Goal: Task Accomplishment & Management: Use online tool/utility

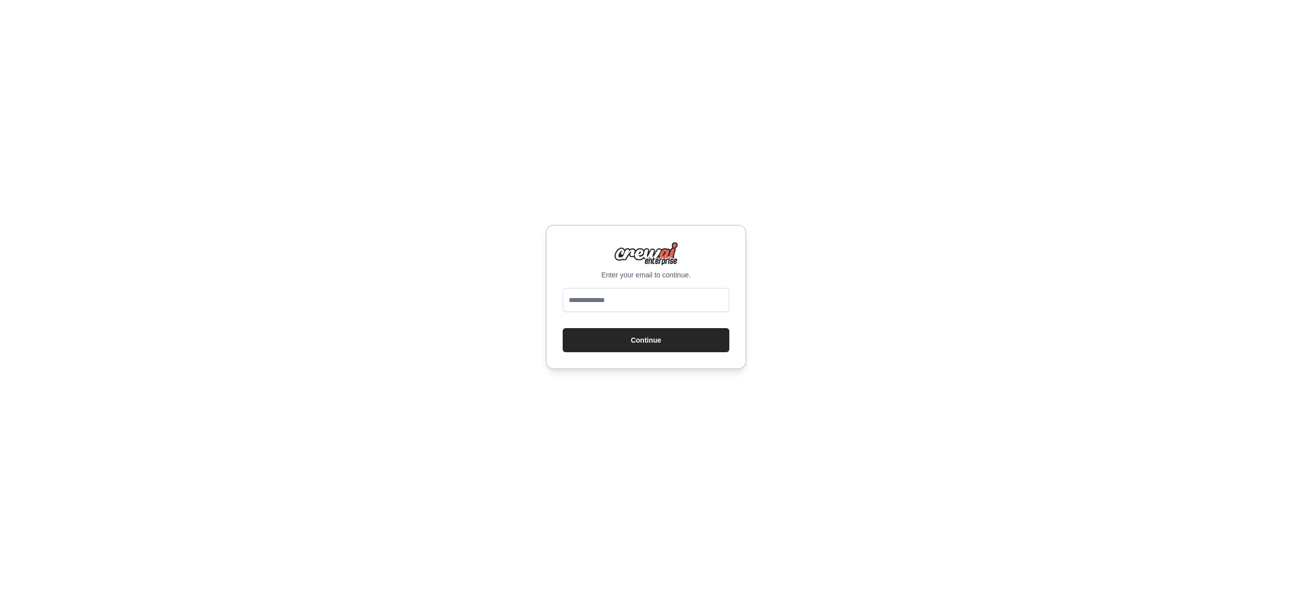
type input "**********"
click at [659, 344] on button "Continue" at bounding box center [646, 340] width 167 height 24
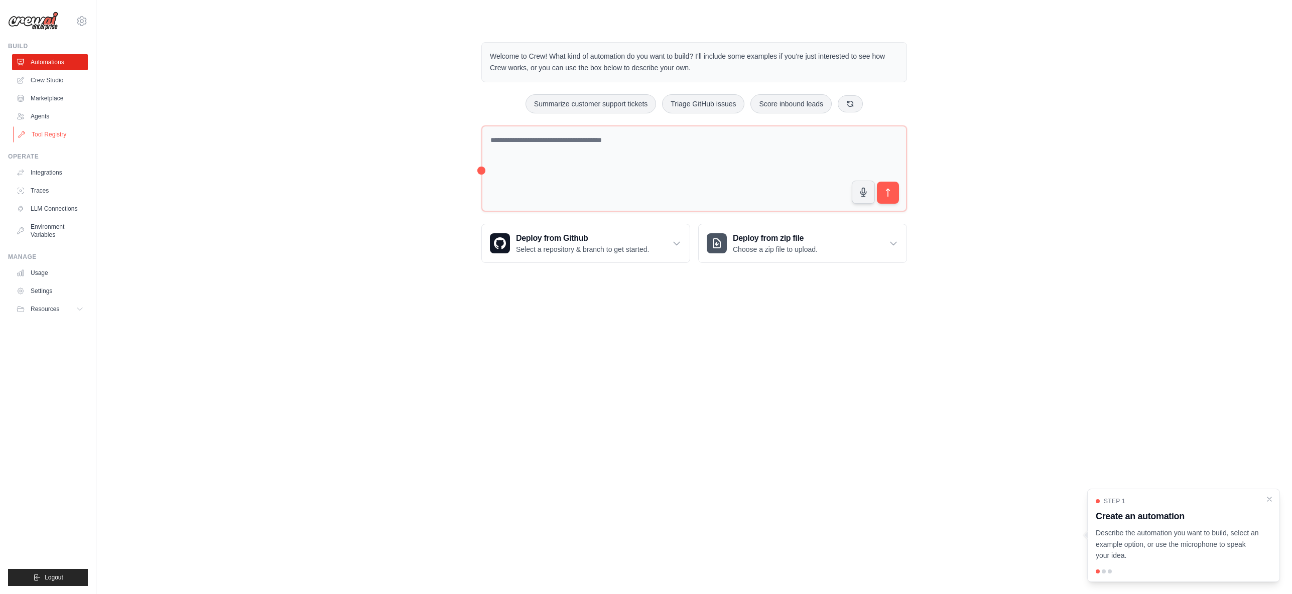
click at [48, 136] on link "Tool Registry" at bounding box center [51, 135] width 76 height 16
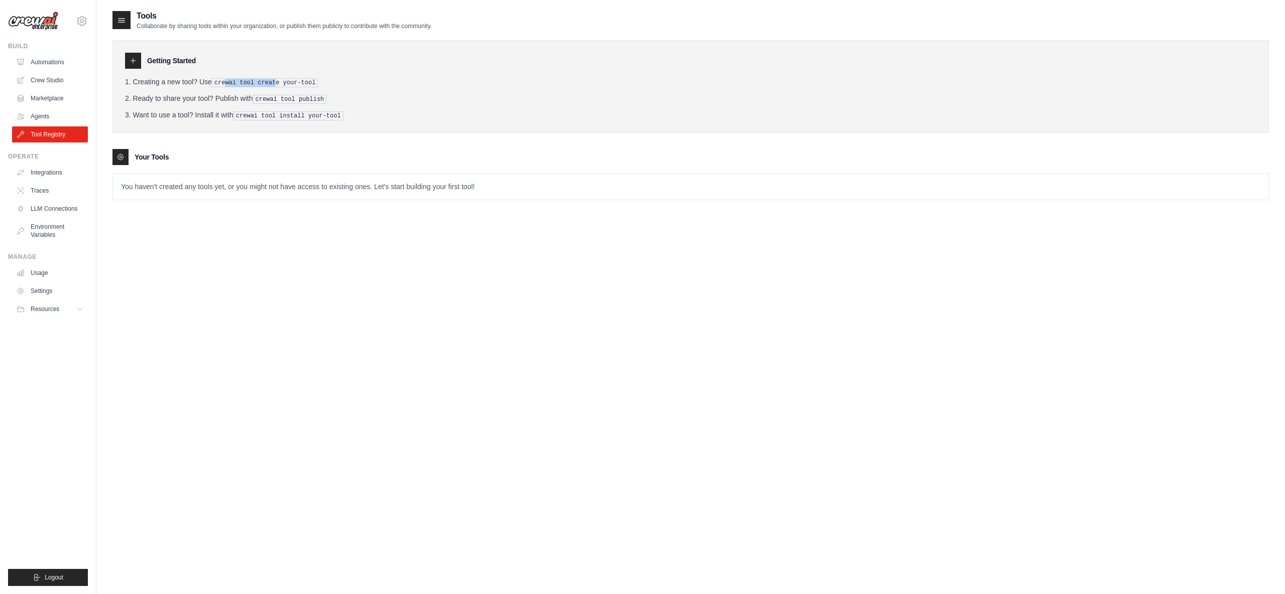
drag, startPoint x: 225, startPoint y: 81, endPoint x: 274, endPoint y: 80, distance: 48.7
click at [274, 80] on pre "crewai tool create your-tool" at bounding box center [265, 82] width 106 height 9
click at [223, 186] on p "You haven't created any tools yet, or you might not have access to existing one…" at bounding box center [690, 187] width 1155 height 26
drag, startPoint x: 231, startPoint y: 83, endPoint x: 308, endPoint y: 80, distance: 76.9
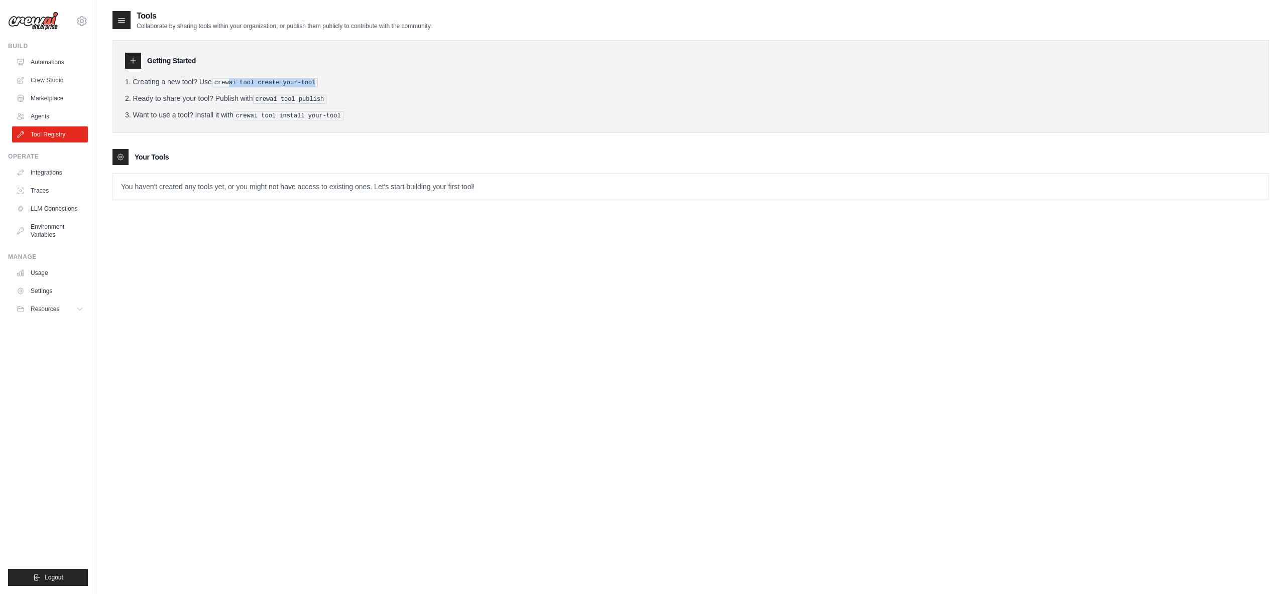
click at [308, 80] on pre "crewai tool create your-tool" at bounding box center [265, 82] width 106 height 9
click at [135, 61] on icon at bounding box center [133, 60] width 5 height 5
click at [123, 21] on icon at bounding box center [121, 20] width 10 height 10
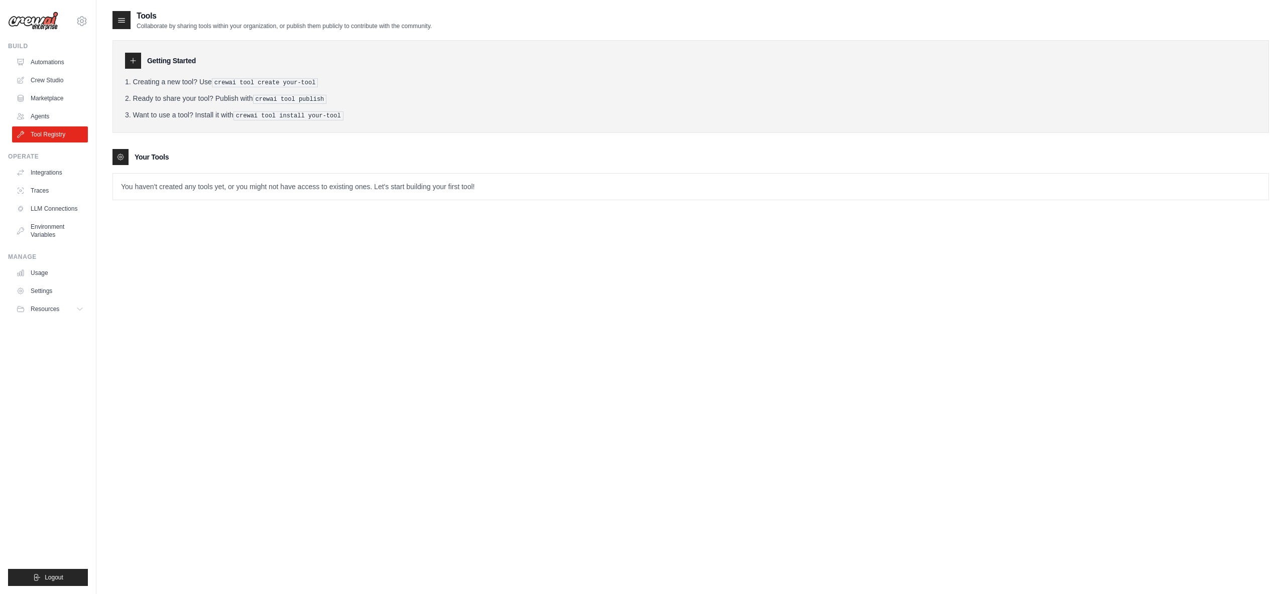
click at [123, 21] on icon at bounding box center [121, 20] width 10 height 10
click at [118, 22] on icon at bounding box center [121, 20] width 10 height 10
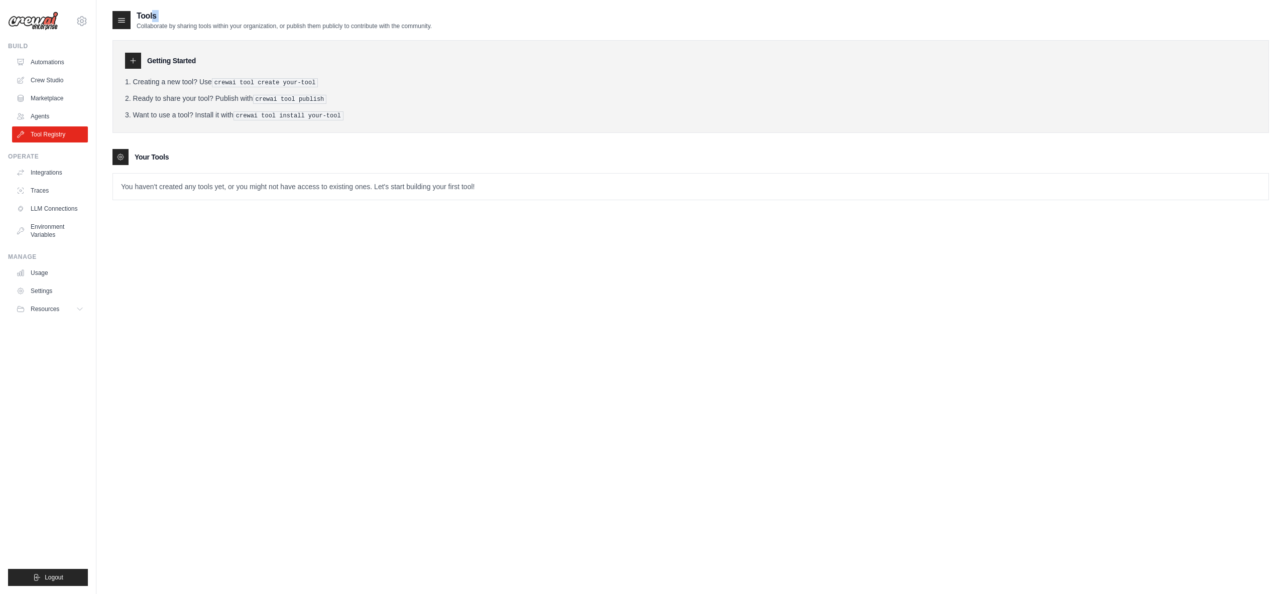
drag, startPoint x: 118, startPoint y: 22, endPoint x: 133, endPoint y: 36, distance: 19.9
click at [118, 23] on icon at bounding box center [121, 20] width 10 height 10
click at [217, 322] on div "Tools Collaborate by sharing tools within your organization, or publish them pu…" at bounding box center [690, 307] width 1156 height 594
click at [509, 264] on div "Tools Collaborate by sharing tools within your organization, or publish them pu…" at bounding box center [690, 307] width 1156 height 594
drag, startPoint x: 255, startPoint y: 27, endPoint x: 331, endPoint y: 24, distance: 76.4
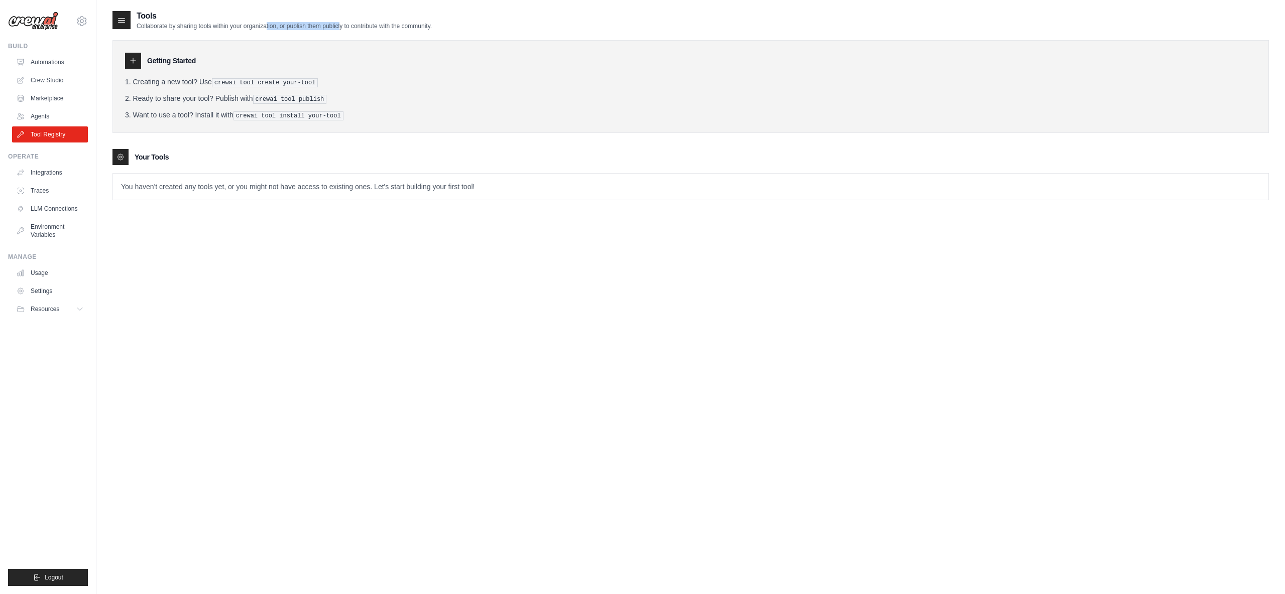
click at [331, 24] on p "Collaborate by sharing tools within your organization, or publish them publicly…" at bounding box center [284, 26] width 295 height 8
click at [51, 172] on link "Integrations" at bounding box center [51, 173] width 76 height 16
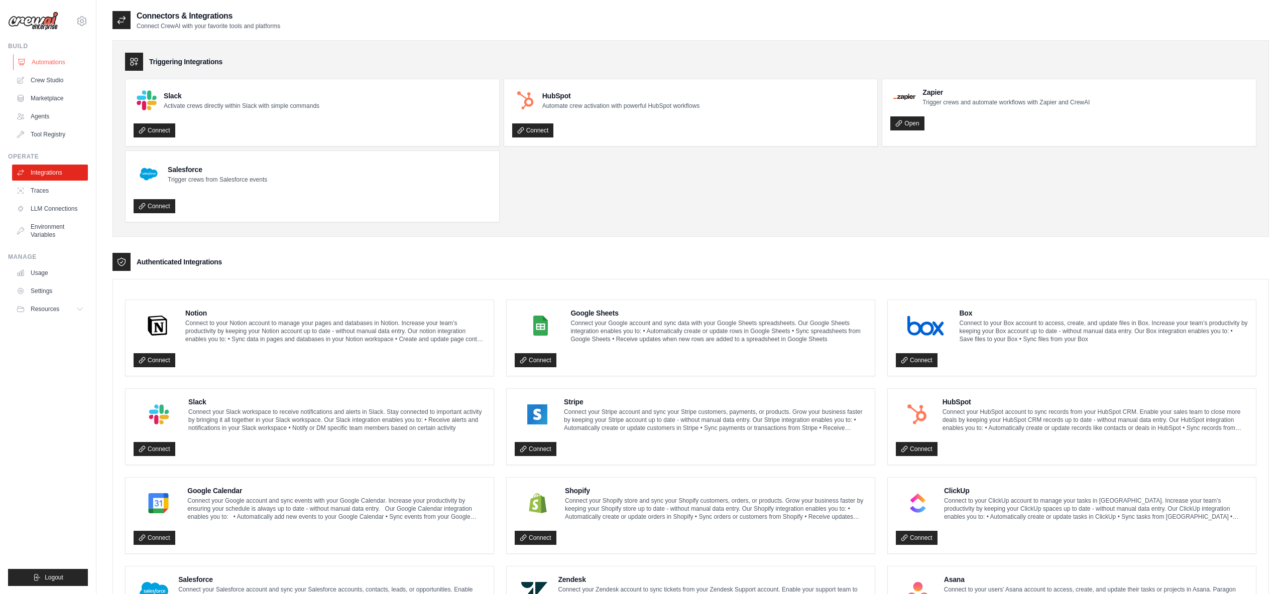
click at [50, 62] on link "Automations" at bounding box center [51, 62] width 76 height 16
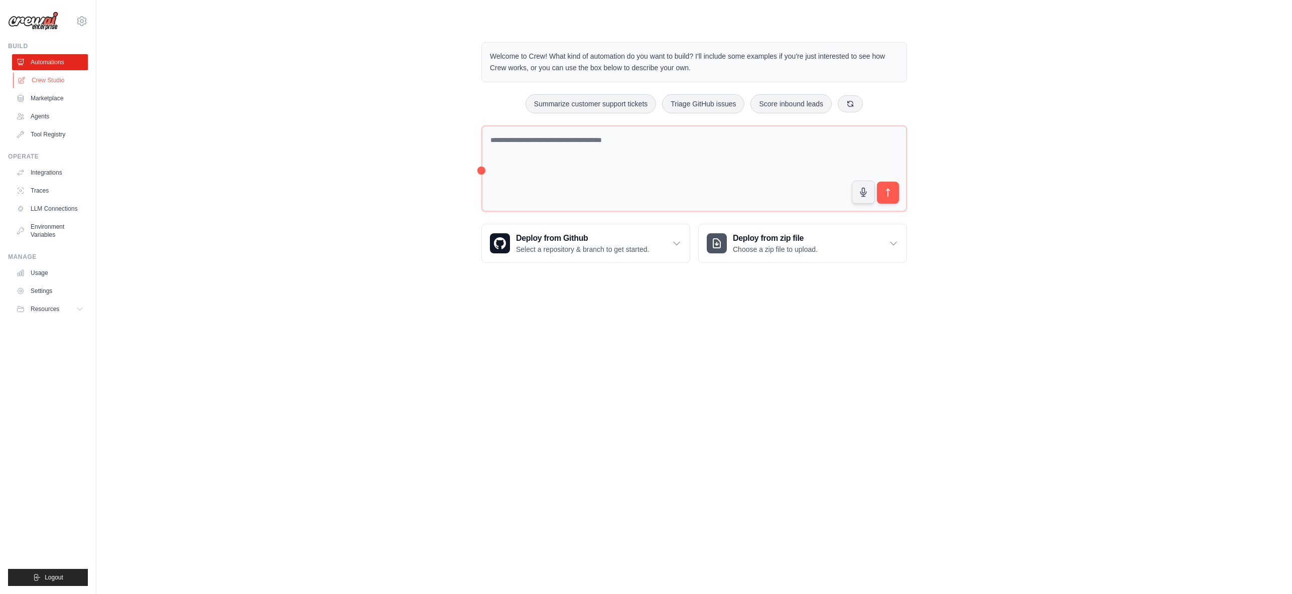
click at [60, 79] on link "Crew Studio" at bounding box center [51, 80] width 76 height 16
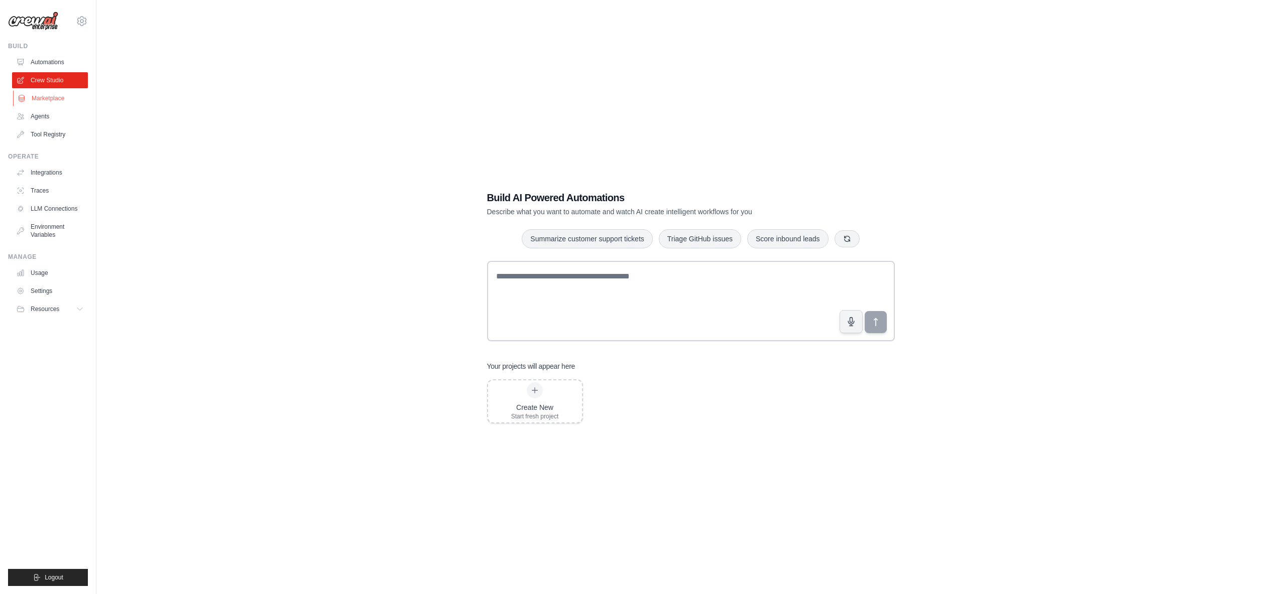
click at [43, 101] on link "Marketplace" at bounding box center [51, 98] width 76 height 16
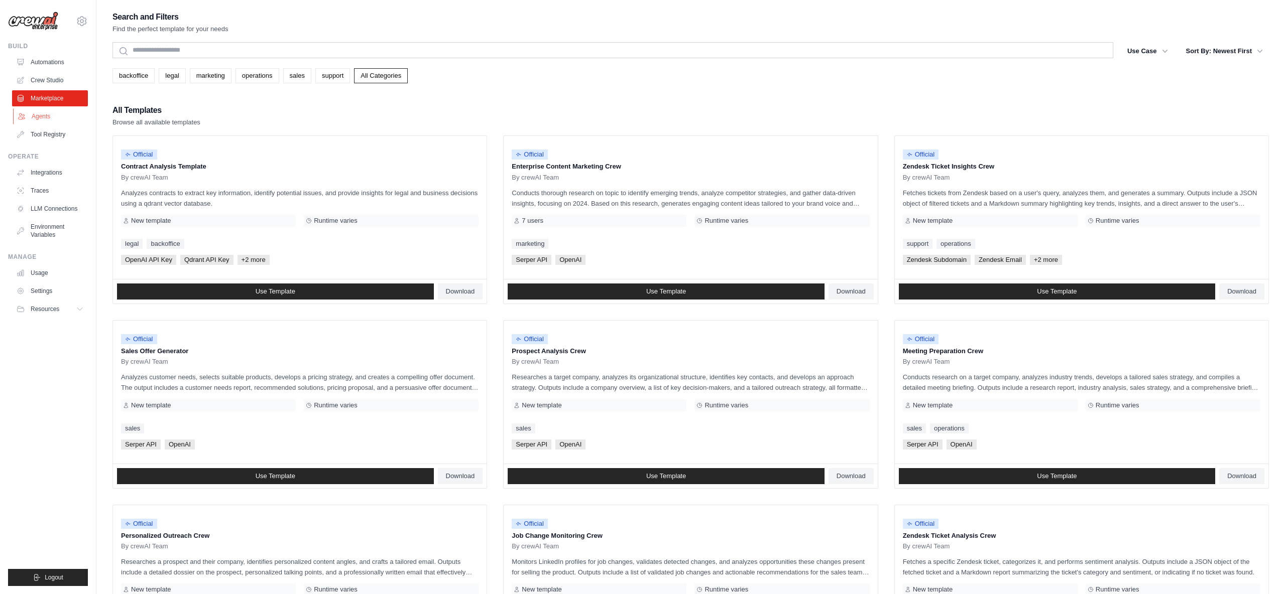
click at [49, 120] on link "Agents" at bounding box center [51, 116] width 76 height 16
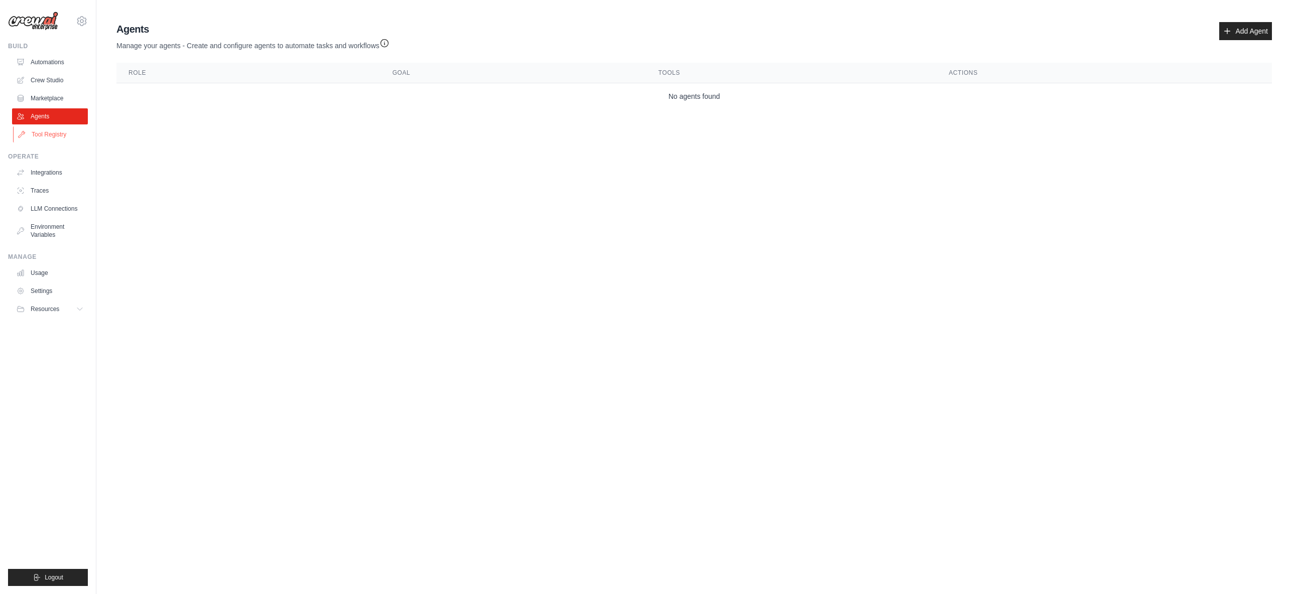
click at [36, 133] on link "Tool Registry" at bounding box center [51, 135] width 76 height 16
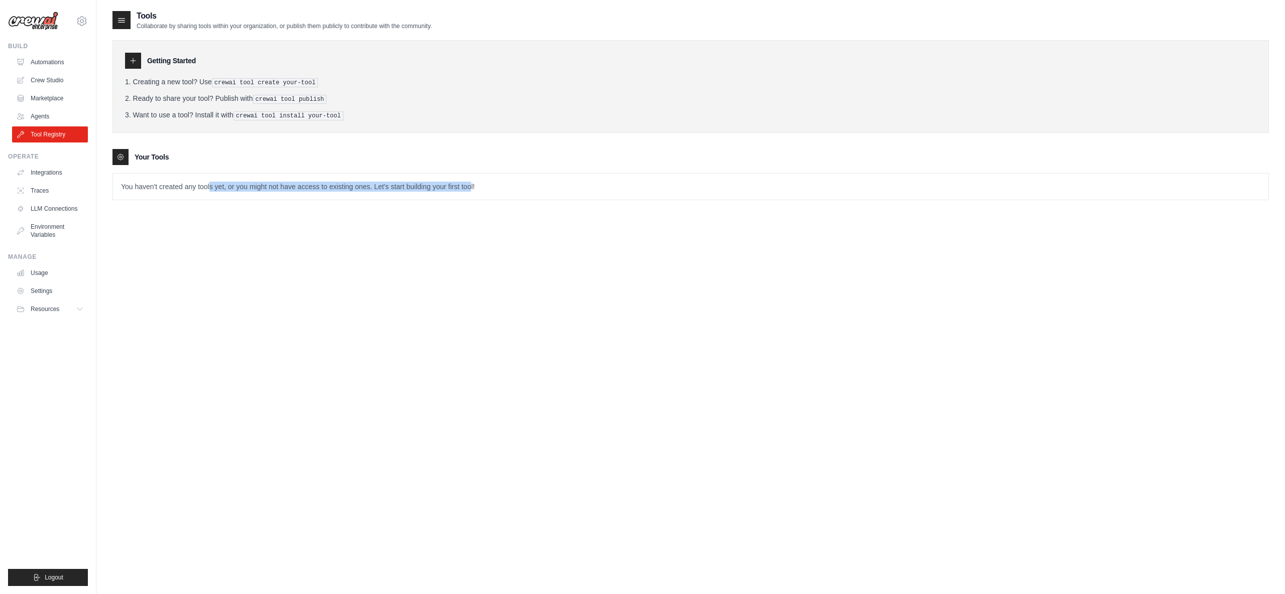
drag, startPoint x: 280, startPoint y: 188, endPoint x: 470, endPoint y: 193, distance: 190.3
click at [470, 193] on p "You haven't created any tools yet, or you might not have access to existing one…" at bounding box center [690, 187] width 1155 height 26
drag, startPoint x: 483, startPoint y: 189, endPoint x: 437, endPoint y: 189, distance: 46.2
click at [437, 189] on p "You haven't created any tools yet, or you might not have access to existing one…" at bounding box center [690, 187] width 1155 height 26
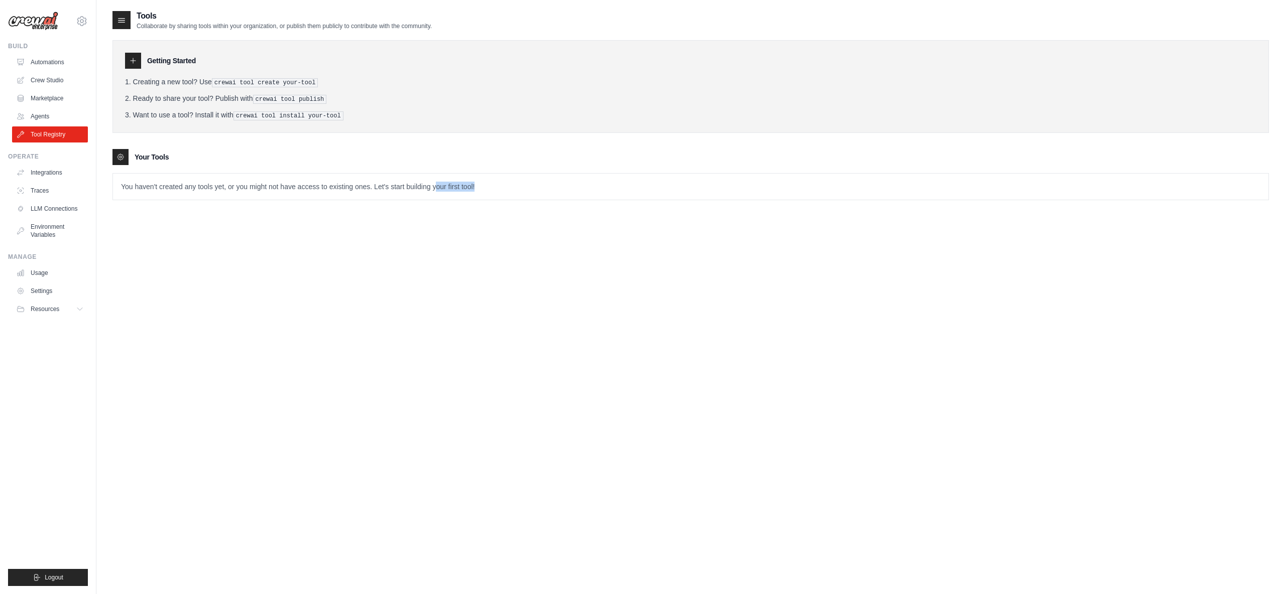
click at [437, 189] on p "You haven't created any tools yet, or you might not have access to existing one…" at bounding box center [690, 187] width 1155 height 26
drag, startPoint x: 277, startPoint y: 186, endPoint x: 521, endPoint y: 180, distance: 244.1
click at [521, 180] on p "You haven't created any tools yet, or you might not have access to existing one…" at bounding box center [690, 187] width 1155 height 26
drag, startPoint x: 239, startPoint y: 114, endPoint x: 294, endPoint y: 113, distance: 55.2
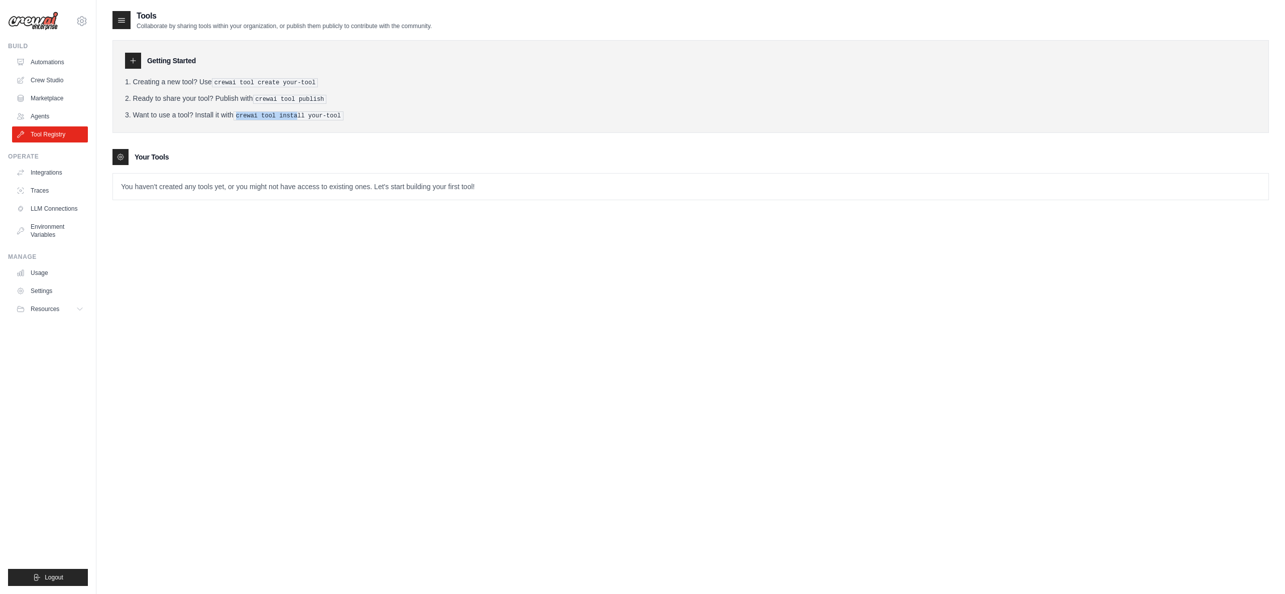
click at [294, 113] on pre "crewai tool install your-tool" at bounding box center [288, 115] width 110 height 9
drag, startPoint x: 295, startPoint y: 114, endPoint x: 349, endPoint y: 114, distance: 54.7
click at [349, 114] on li "Want to use a tool? Install it with crewai tool install your-tool" at bounding box center [690, 115] width 1131 height 11
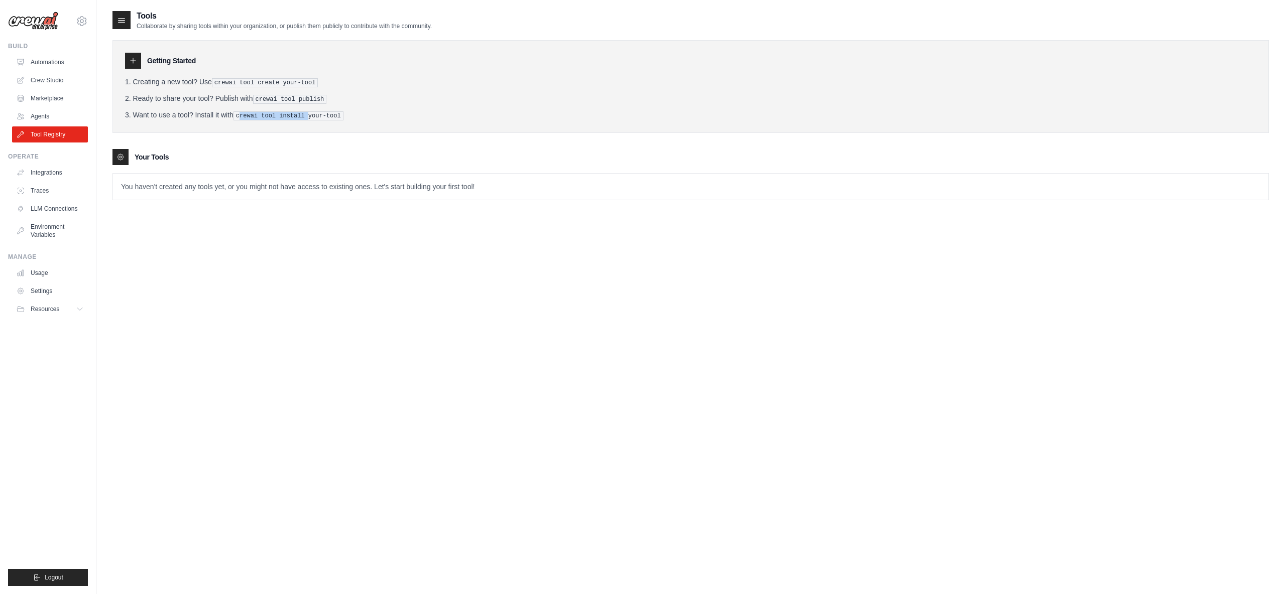
drag, startPoint x: 266, startPoint y: 113, endPoint x: 304, endPoint y: 112, distance: 37.7
click at [304, 112] on pre "crewai tool install your-tool" at bounding box center [288, 115] width 110 height 9
click at [372, 307] on div "Tools Collaborate by sharing tools within your organization, or publish them pu…" at bounding box center [690, 307] width 1156 height 594
click at [472, 301] on div "Tools Collaborate by sharing tools within your organization, or publish them pu…" at bounding box center [690, 307] width 1156 height 594
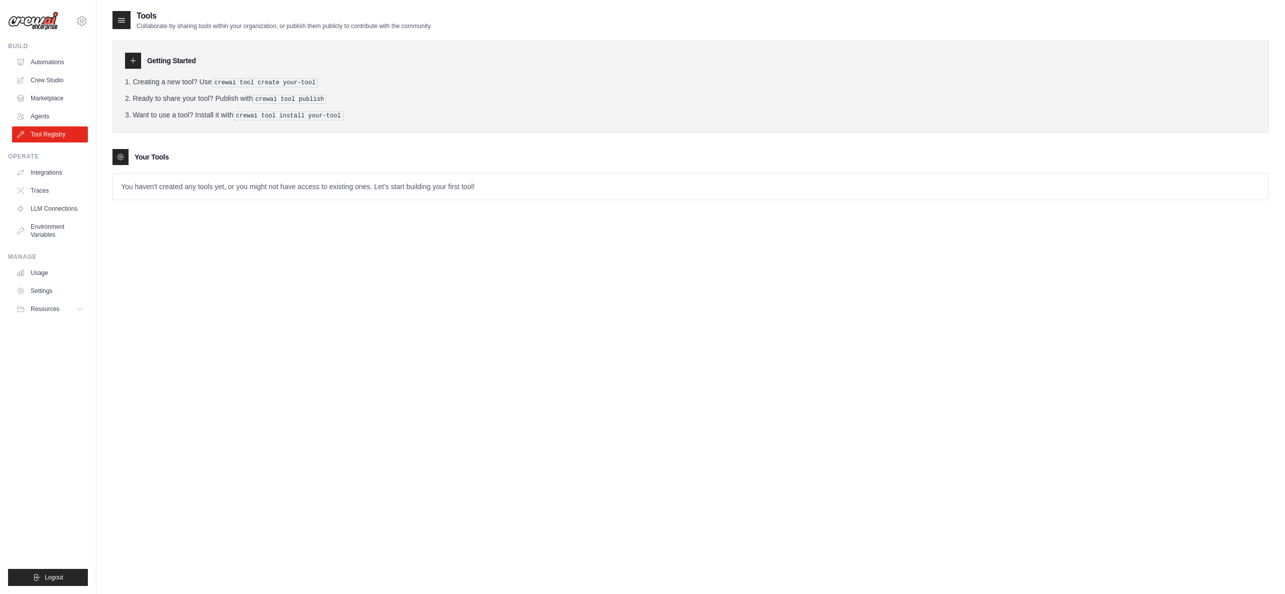
click at [674, 322] on div "Tools Collaborate by sharing tools within your organization, or publish them pu…" at bounding box center [690, 307] width 1156 height 594
click at [41, 27] on img at bounding box center [33, 21] width 50 height 19
click at [42, 23] on img at bounding box center [33, 21] width 50 height 19
click at [92, 19] on div "arajwani@denodo.com Settings Build Automations Crew Studio Marketplace" at bounding box center [48, 297] width 96 height 594
click at [68, 22] on div "arajwani@denodo.com Settings" at bounding box center [48, 16] width 80 height 32
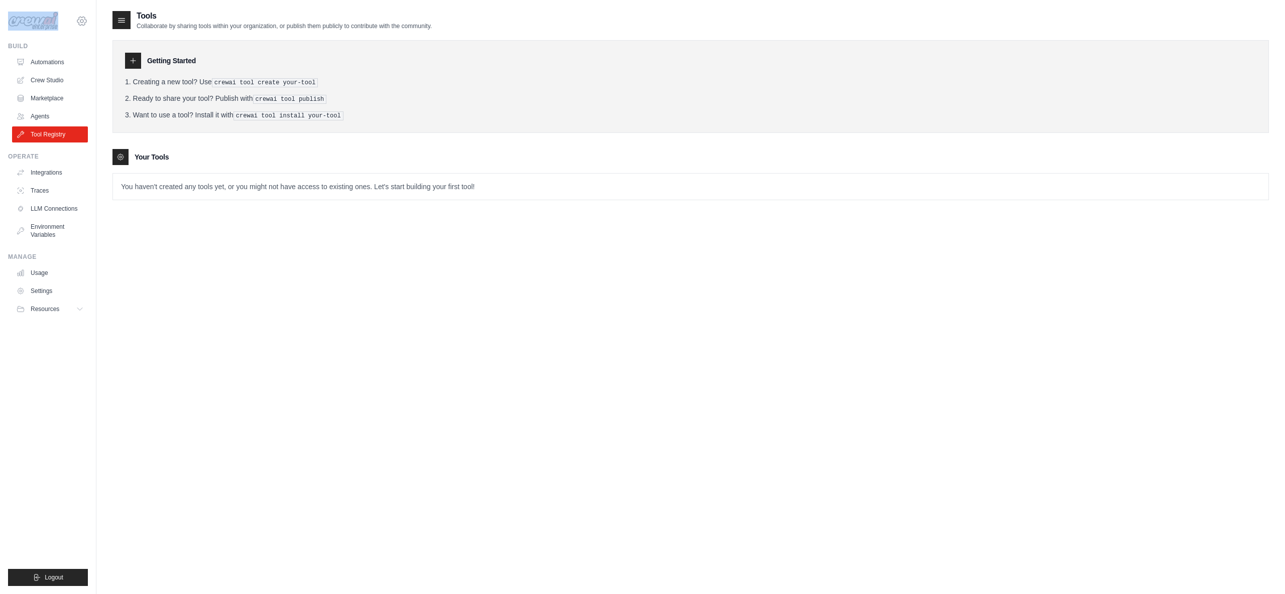
click at [81, 22] on icon at bounding box center [82, 21] width 12 height 12
click at [61, 68] on link "Settings" at bounding box center [82, 68] width 88 height 18
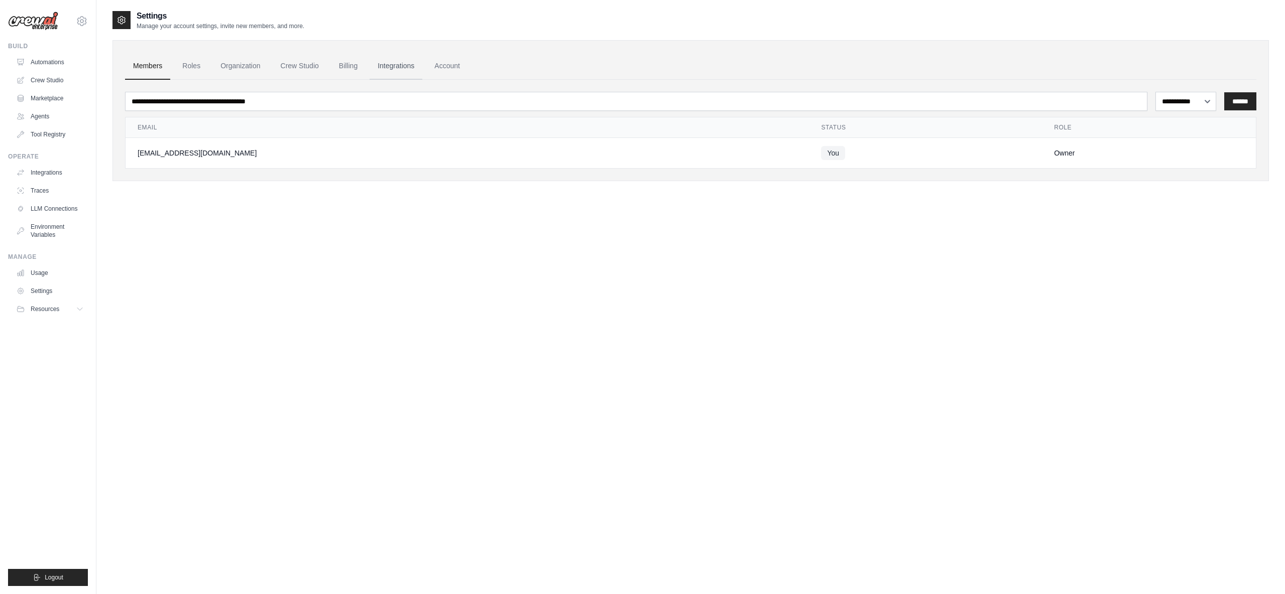
click at [391, 61] on link "Integrations" at bounding box center [395, 66] width 53 height 27
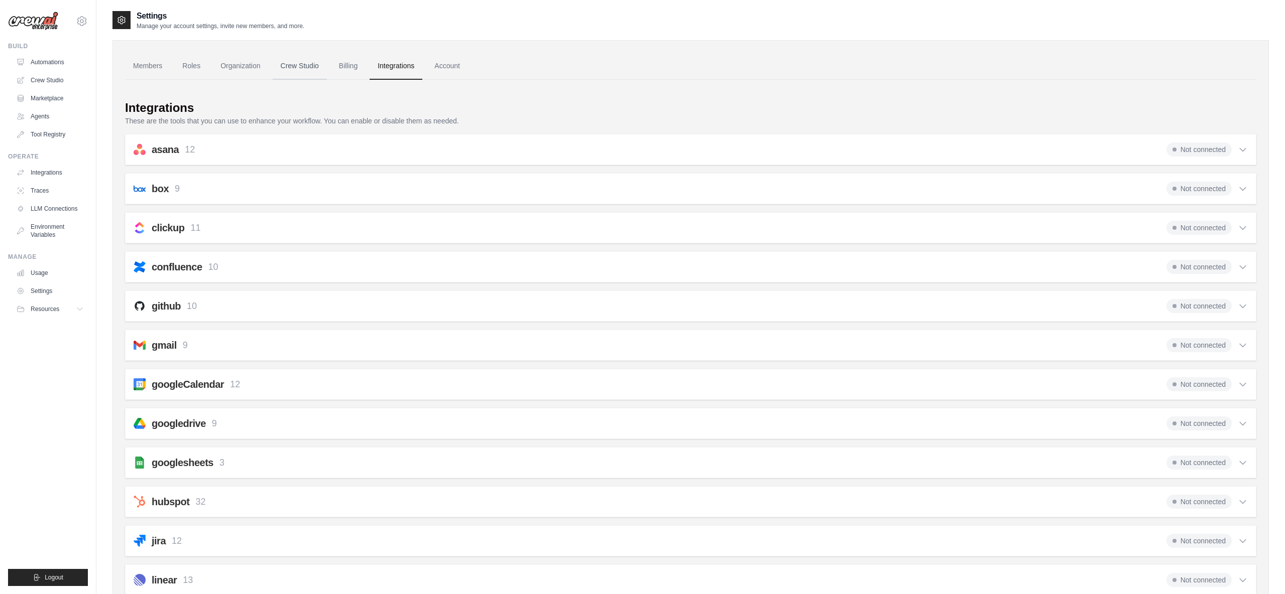
click at [306, 63] on link "Crew Studio" at bounding box center [300, 66] width 54 height 27
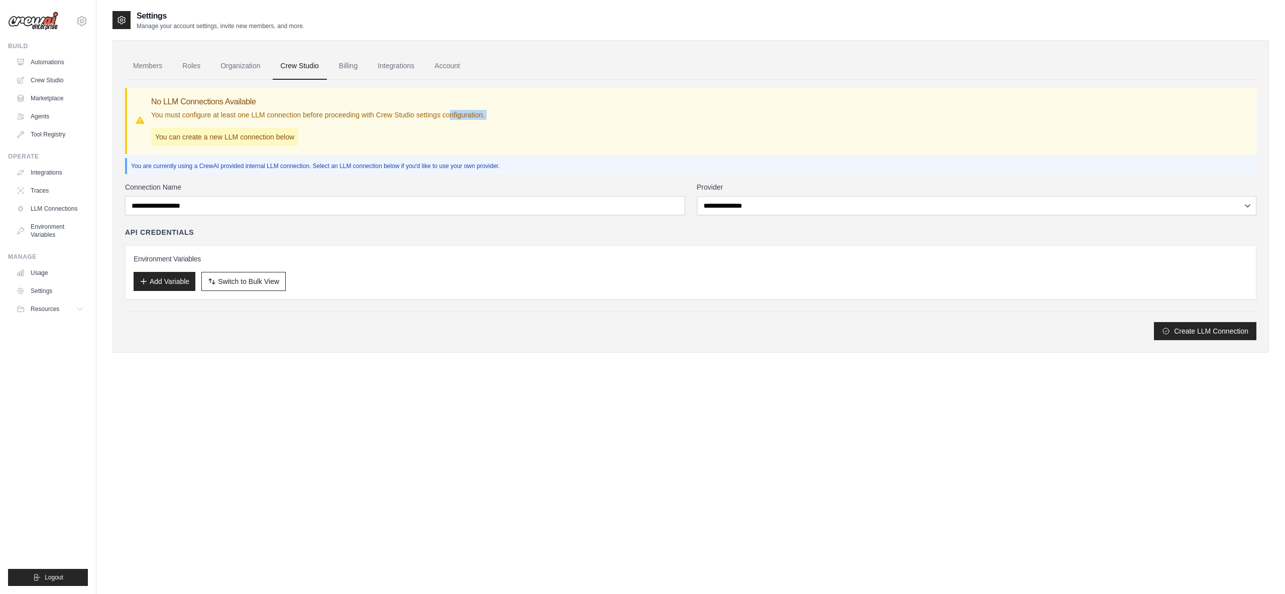
drag, startPoint x: 251, startPoint y: 121, endPoint x: 448, endPoint y: 117, distance: 196.8
click at [448, 117] on div "No LLM Connections Available You must configure at least one LLM connection bef…" at bounding box center [317, 121] width 333 height 50
click at [448, 117] on p "You must configure at least one LLM connection before proceeding with Crew Stud…" at bounding box center [317, 115] width 333 height 10
drag, startPoint x: 215, startPoint y: 167, endPoint x: 456, endPoint y: 162, distance: 241.0
click at [456, 162] on p "You are currently using a CrewAI provided internal LLM connection. Select an LL…" at bounding box center [691, 166] width 1121 height 8
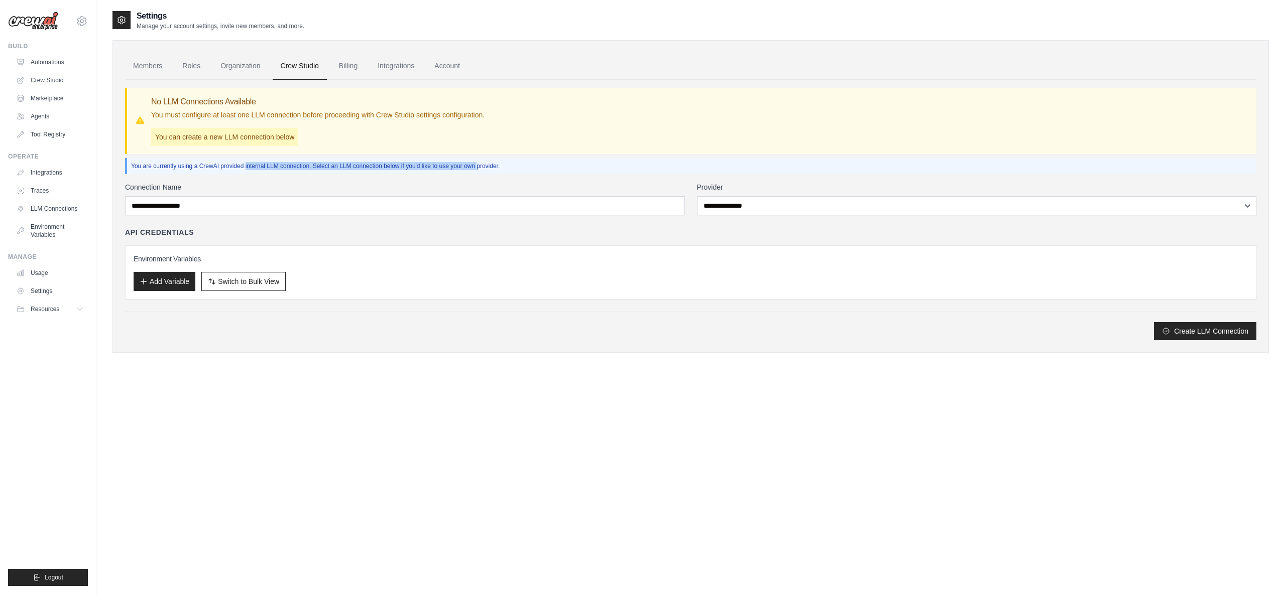
click at [456, 162] on p "You are currently using a CrewAI provided internal LLM connection. Select an LL…" at bounding box center [691, 166] width 1121 height 8
click at [356, 435] on div "Settings Manage your account settings, invite new members, and more. Members Ro…" at bounding box center [690, 307] width 1156 height 594
click at [249, 69] on link "Organization" at bounding box center [240, 66] width 56 height 27
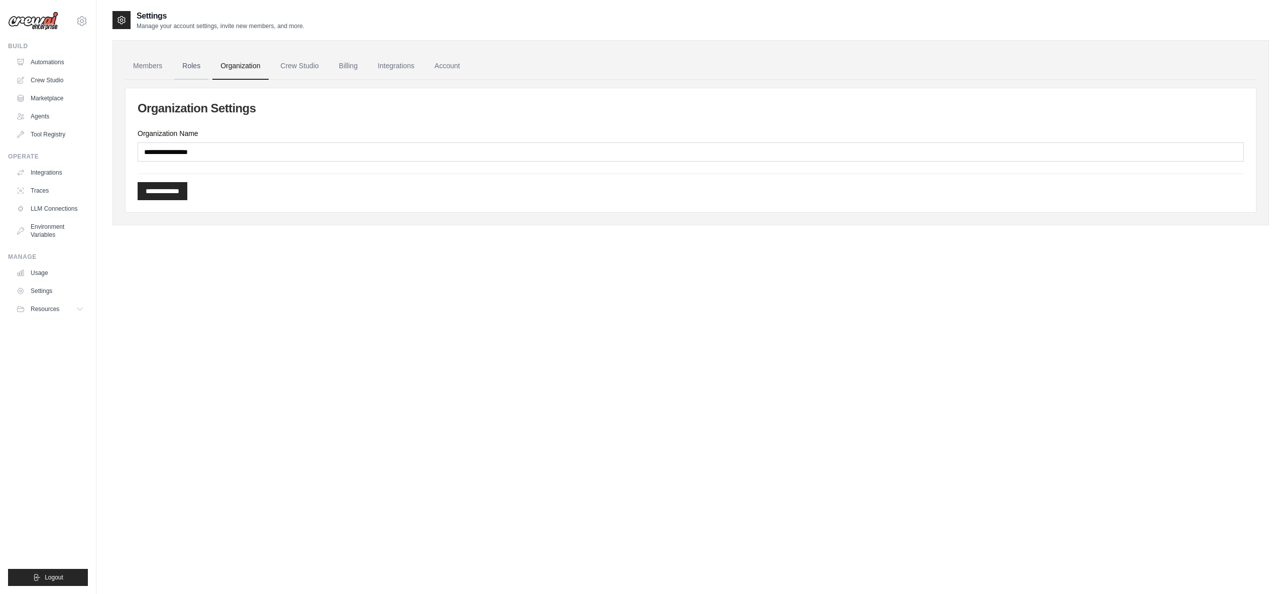
click at [187, 65] on link "Roles" at bounding box center [191, 66] width 34 height 27
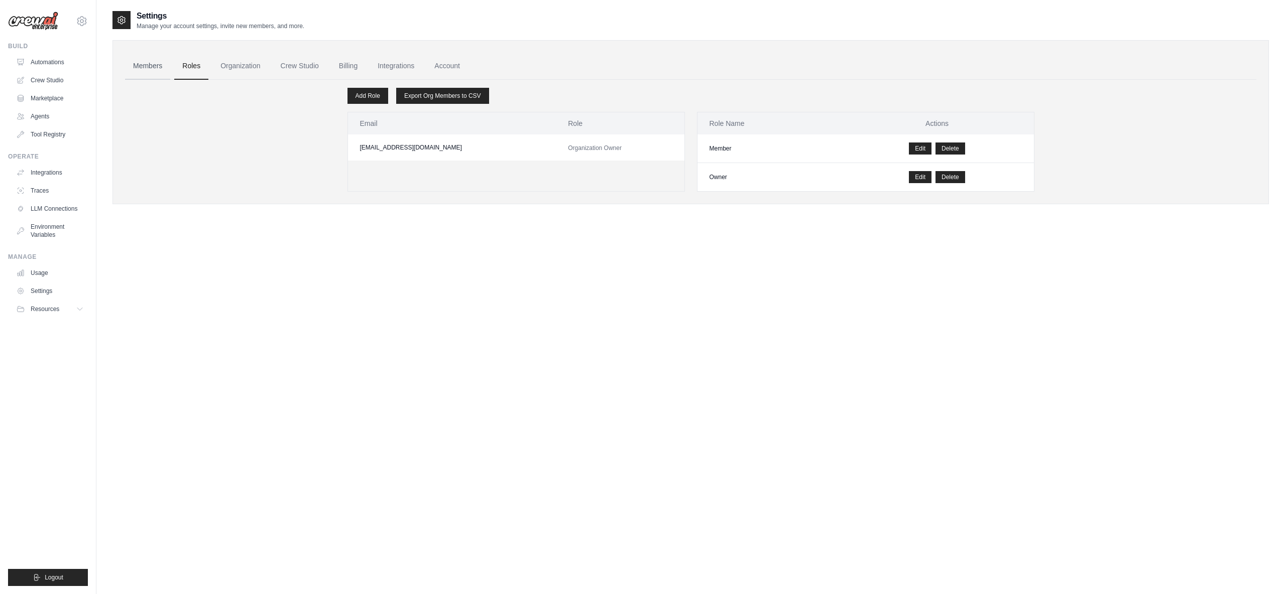
click at [129, 69] on link "Members" at bounding box center [147, 66] width 45 height 27
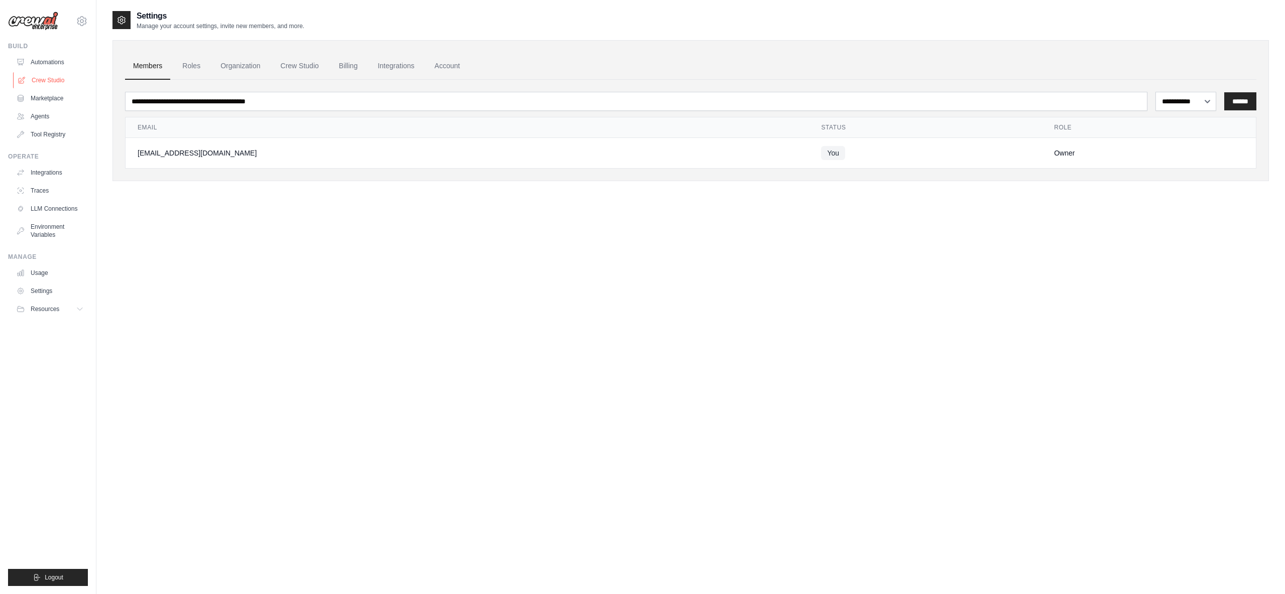
click at [55, 83] on link "Crew Studio" at bounding box center [51, 80] width 76 height 16
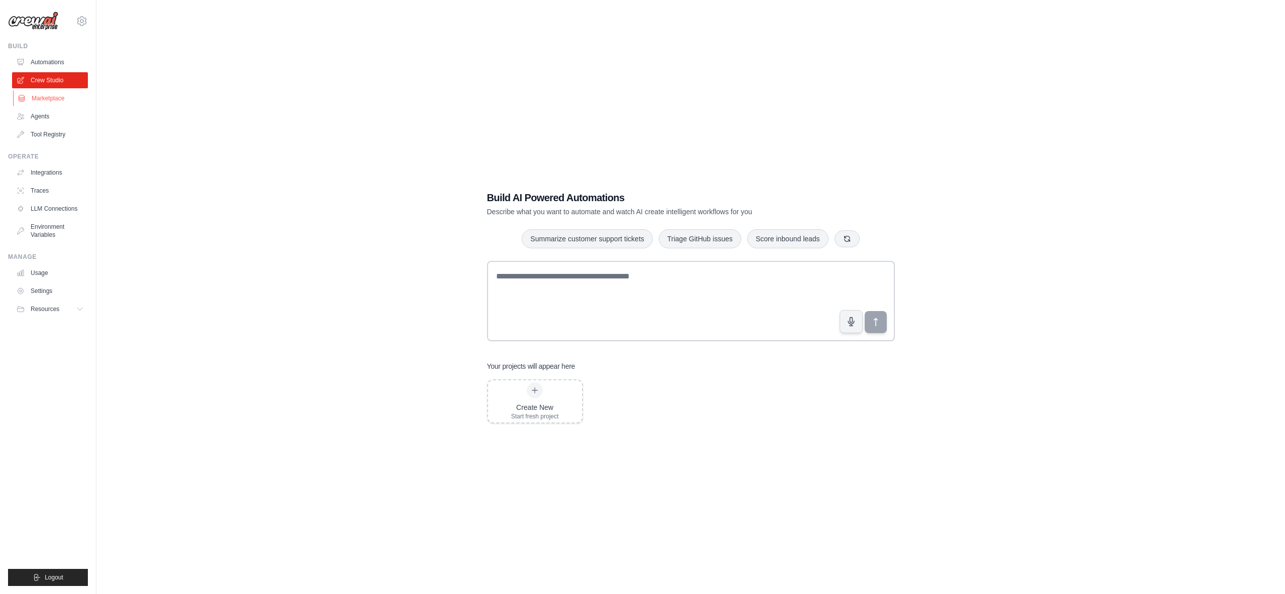
click at [50, 98] on link "Marketplace" at bounding box center [51, 98] width 76 height 16
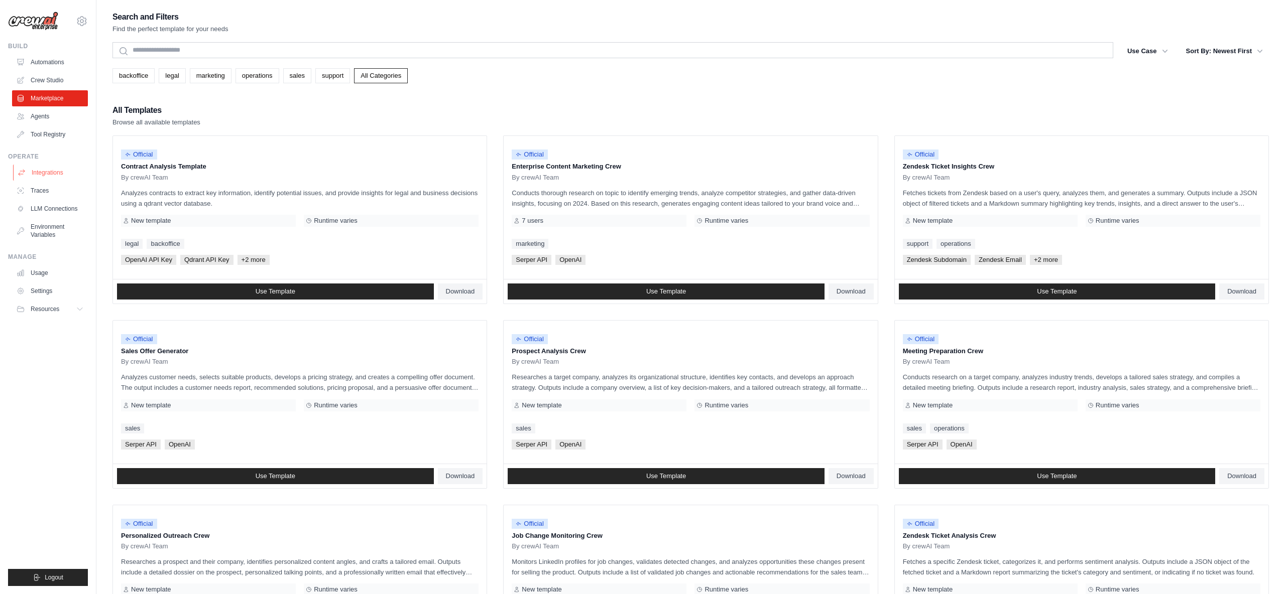
click at [59, 173] on link "Integrations" at bounding box center [51, 173] width 76 height 16
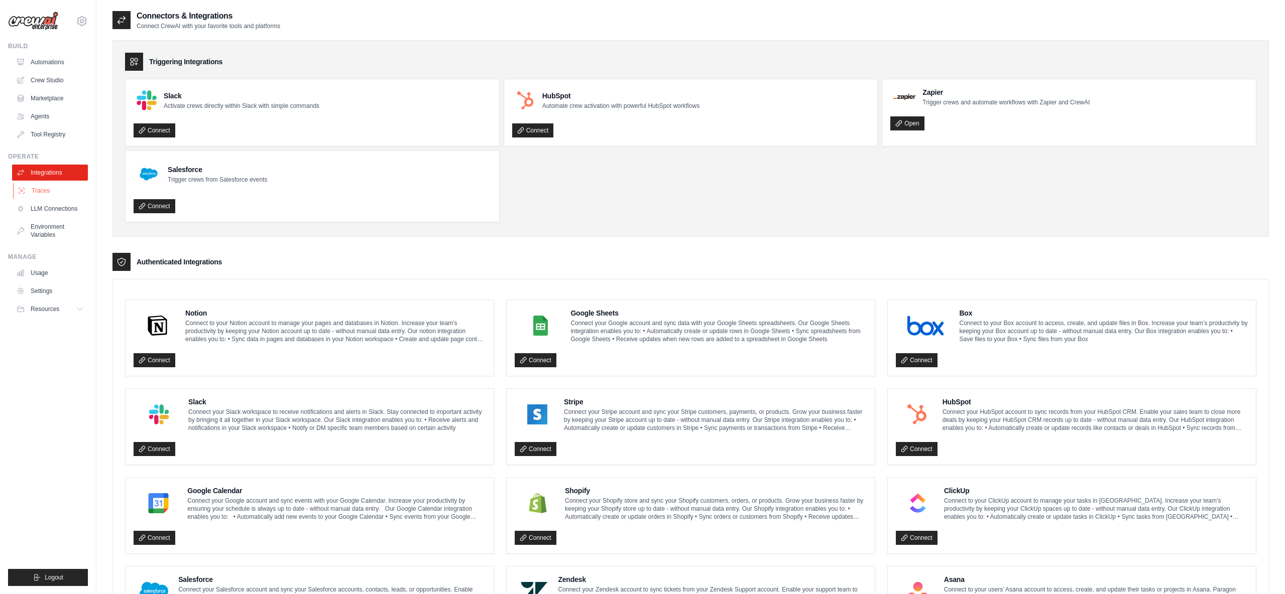
click at [53, 189] on link "Traces" at bounding box center [51, 191] width 76 height 16
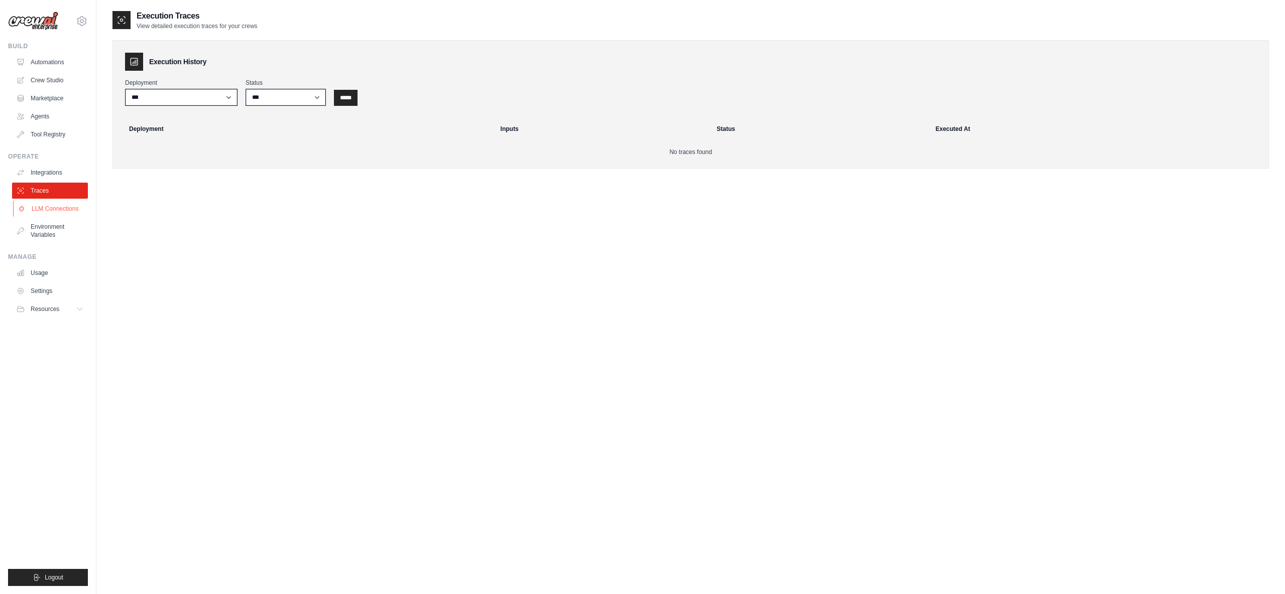
click at [64, 205] on link "LLM Connections" at bounding box center [51, 209] width 76 height 16
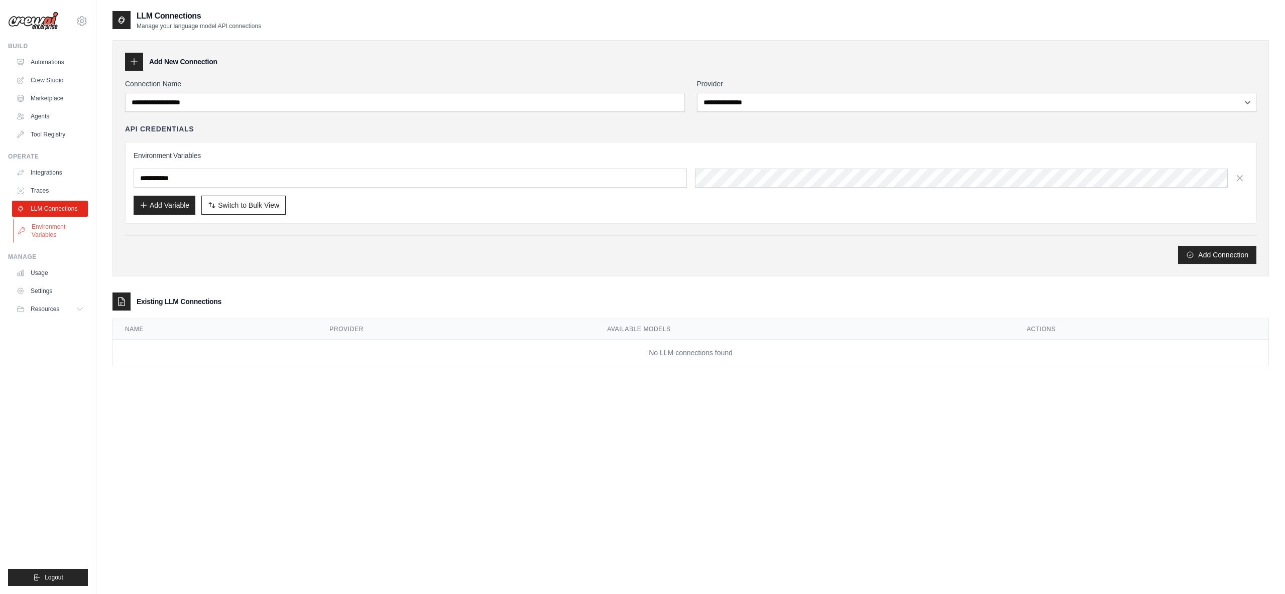
click at [55, 228] on link "Environment Variables" at bounding box center [51, 231] width 76 height 24
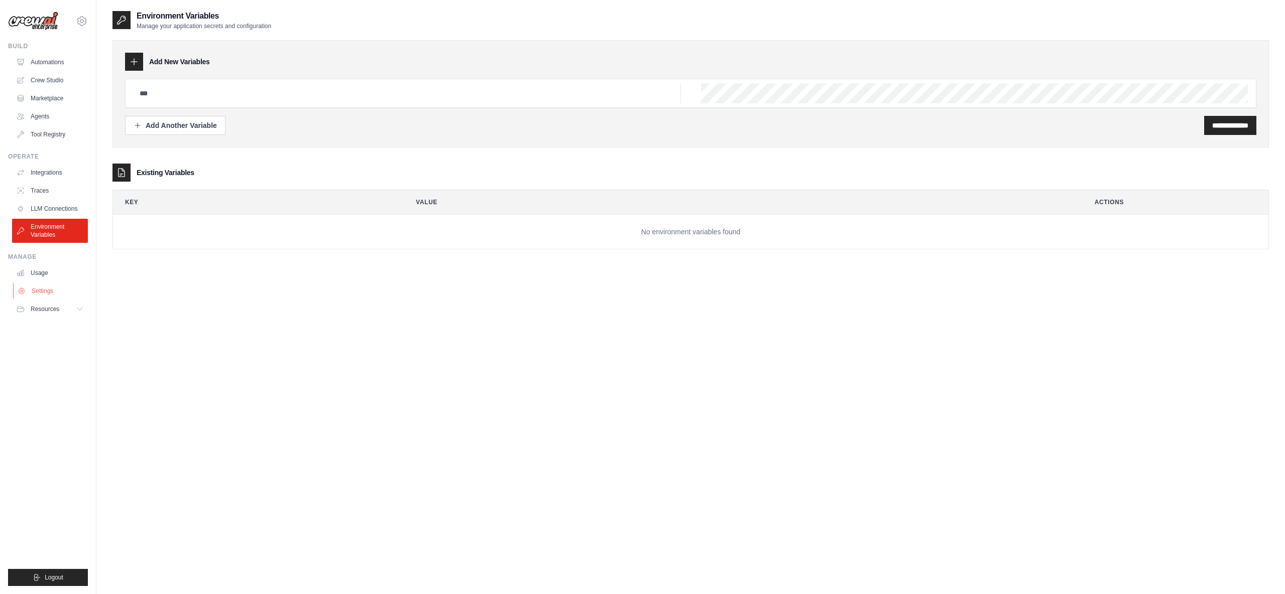
click at [42, 288] on link "Settings" at bounding box center [51, 291] width 76 height 16
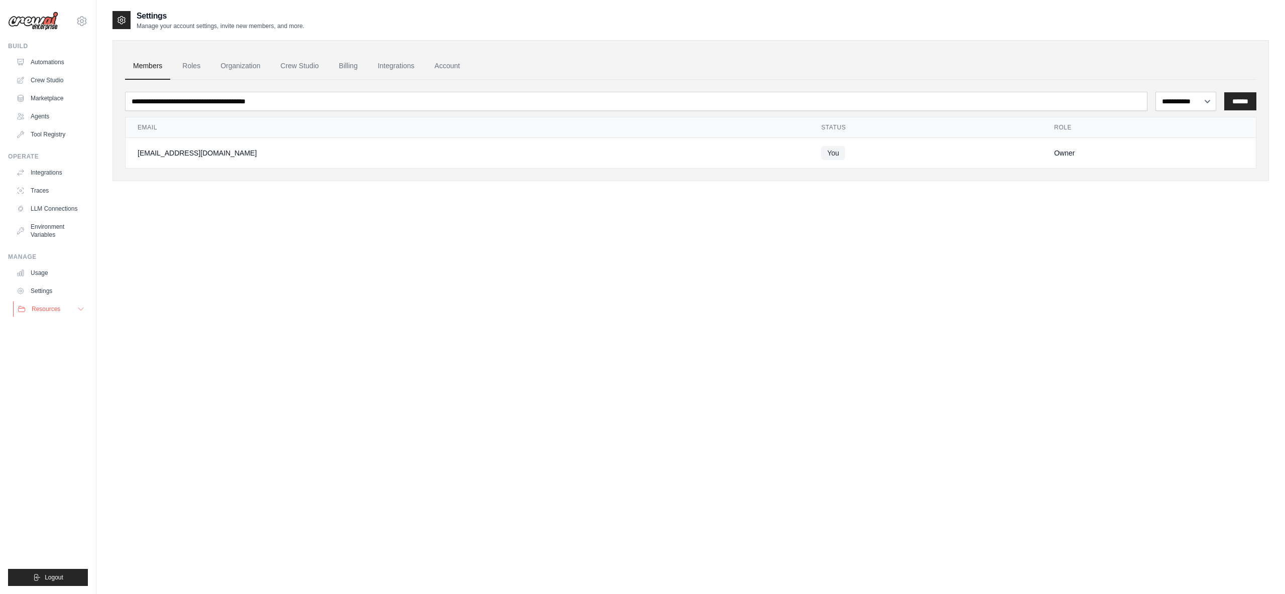
click at [84, 310] on icon at bounding box center [81, 309] width 8 height 8
click at [51, 61] on link "Automations" at bounding box center [51, 62] width 76 height 16
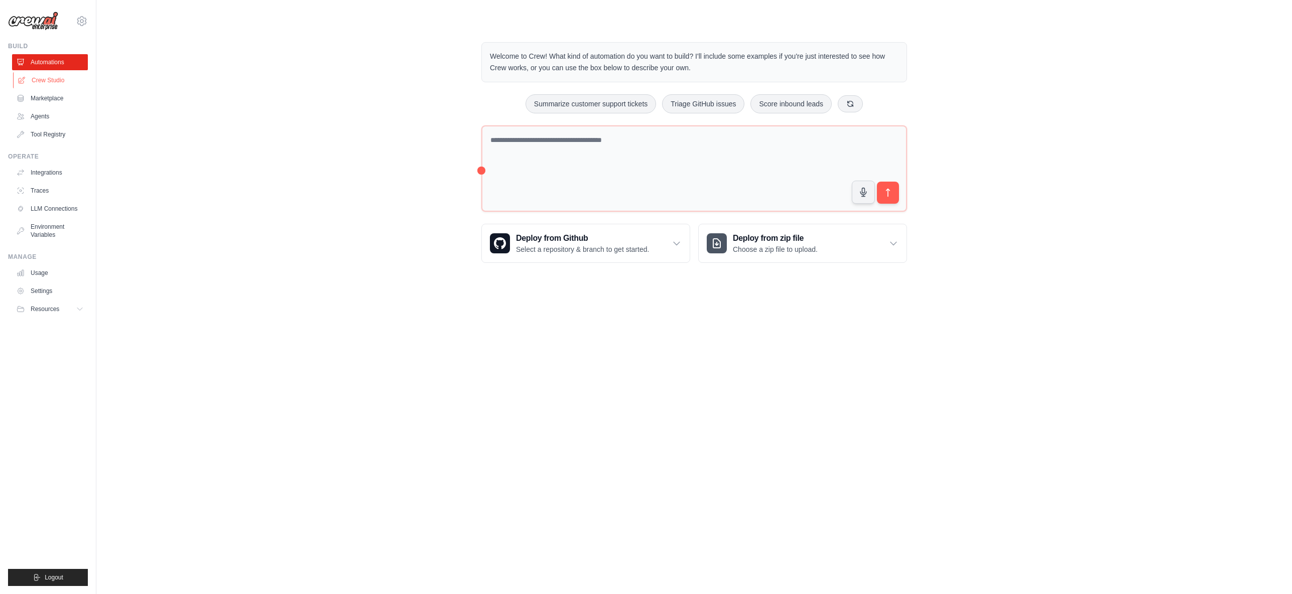
click at [56, 85] on link "Crew Studio" at bounding box center [51, 80] width 76 height 16
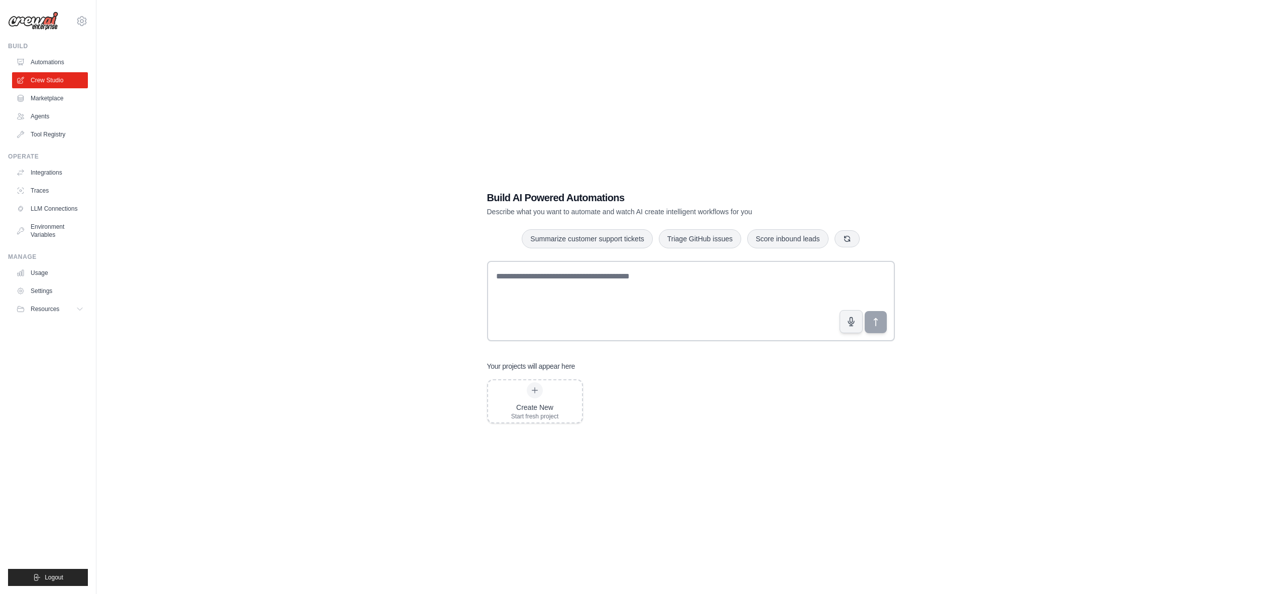
click at [35, 20] on img at bounding box center [33, 21] width 50 height 19
click at [82, 19] on icon at bounding box center [82, 21] width 12 height 12
click at [187, 138] on div "Build AI Powered Automations Describe what you want to automate and watch AI cr…" at bounding box center [690, 307] width 1156 height 594
click at [62, 62] on link "Automations" at bounding box center [51, 62] width 76 height 16
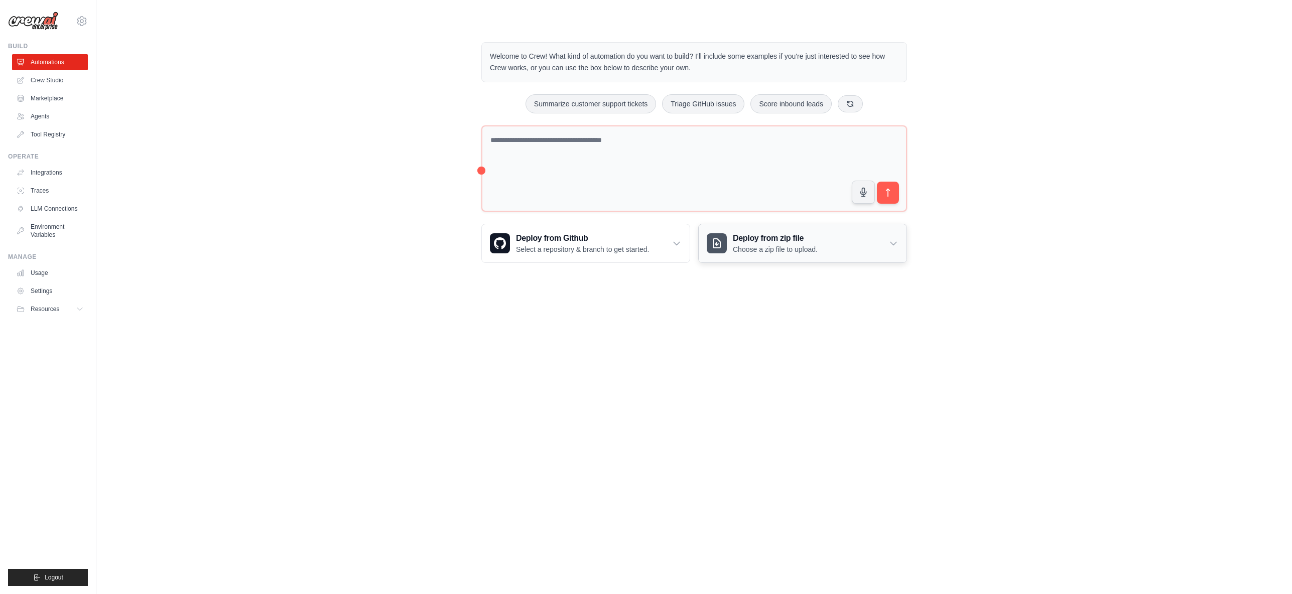
click at [869, 244] on div "Deploy from zip file Choose a zip file to upload." at bounding box center [803, 243] width 208 height 38
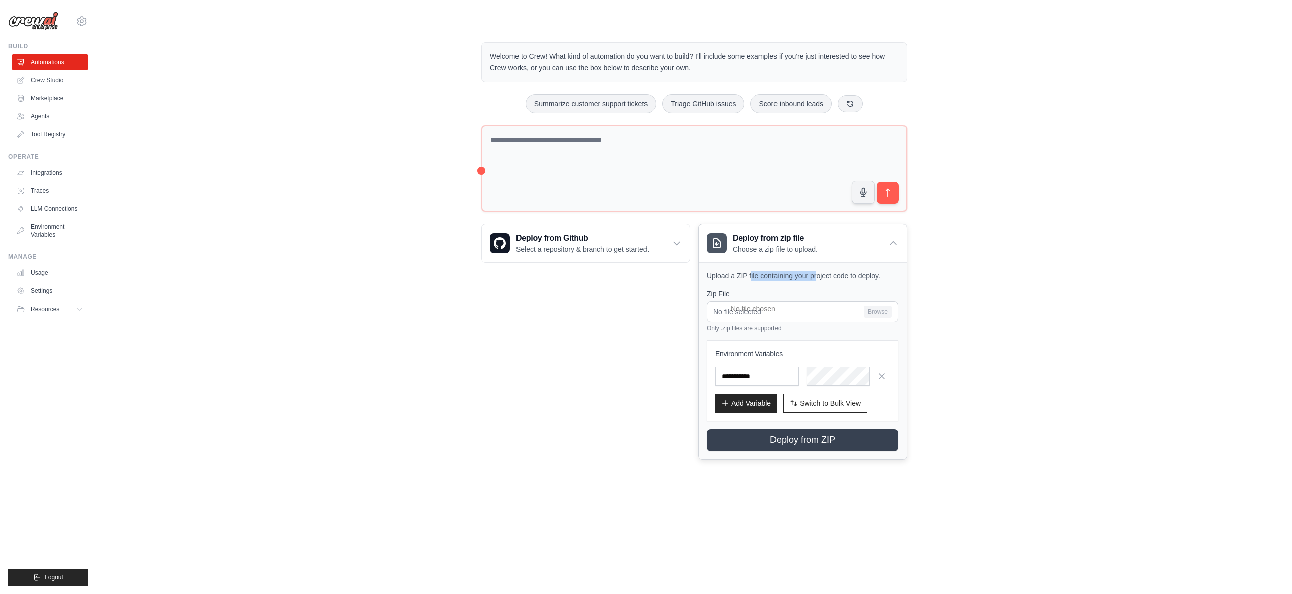
drag, startPoint x: 752, startPoint y: 268, endPoint x: 818, endPoint y: 276, distance: 67.2
click at [818, 276] on div "Upload a ZIP file containing your project code to deploy. Zip File No file sele…" at bounding box center [803, 361] width 208 height 197
click at [818, 276] on p "Upload a ZIP file containing your project code to deploy." at bounding box center [803, 276] width 192 height 10
click at [384, 300] on div "Welcome to Crew! What kind of automation do you want to build? I'll include som…" at bounding box center [694, 251] width 1164 height 450
